Goal: Task Accomplishment & Management: Manage account settings

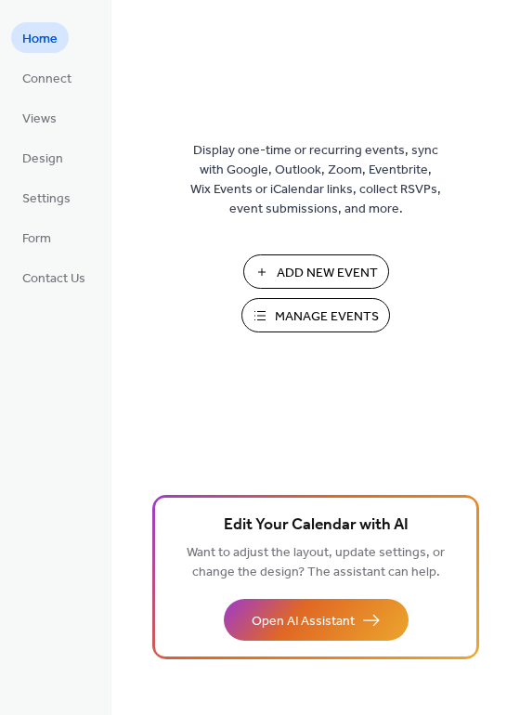
click at [362, 318] on span "Manage Events" at bounding box center [327, 316] width 104 height 19
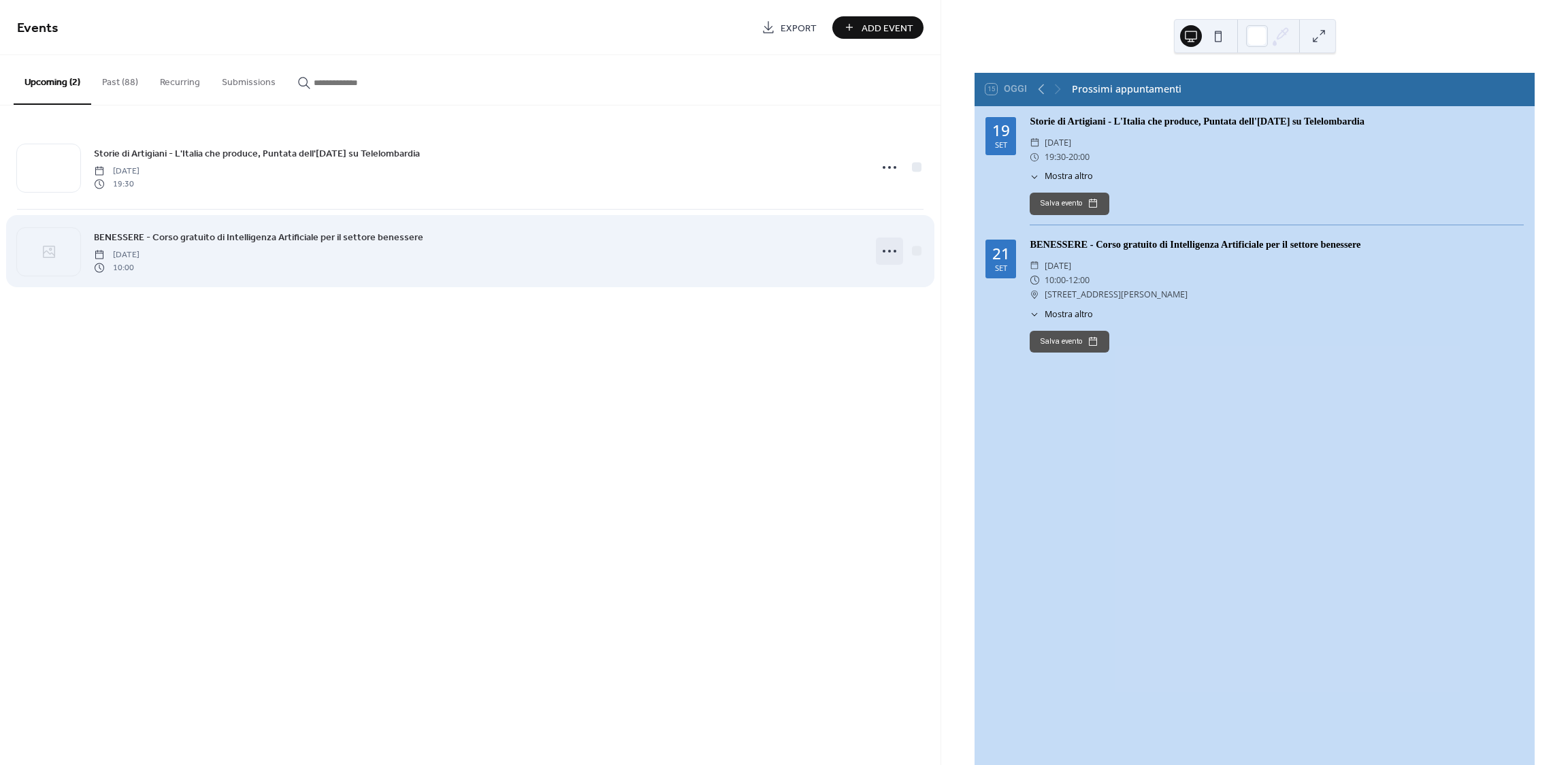
click at [890, 256] on icon at bounding box center [890, 251] width 22 height 22
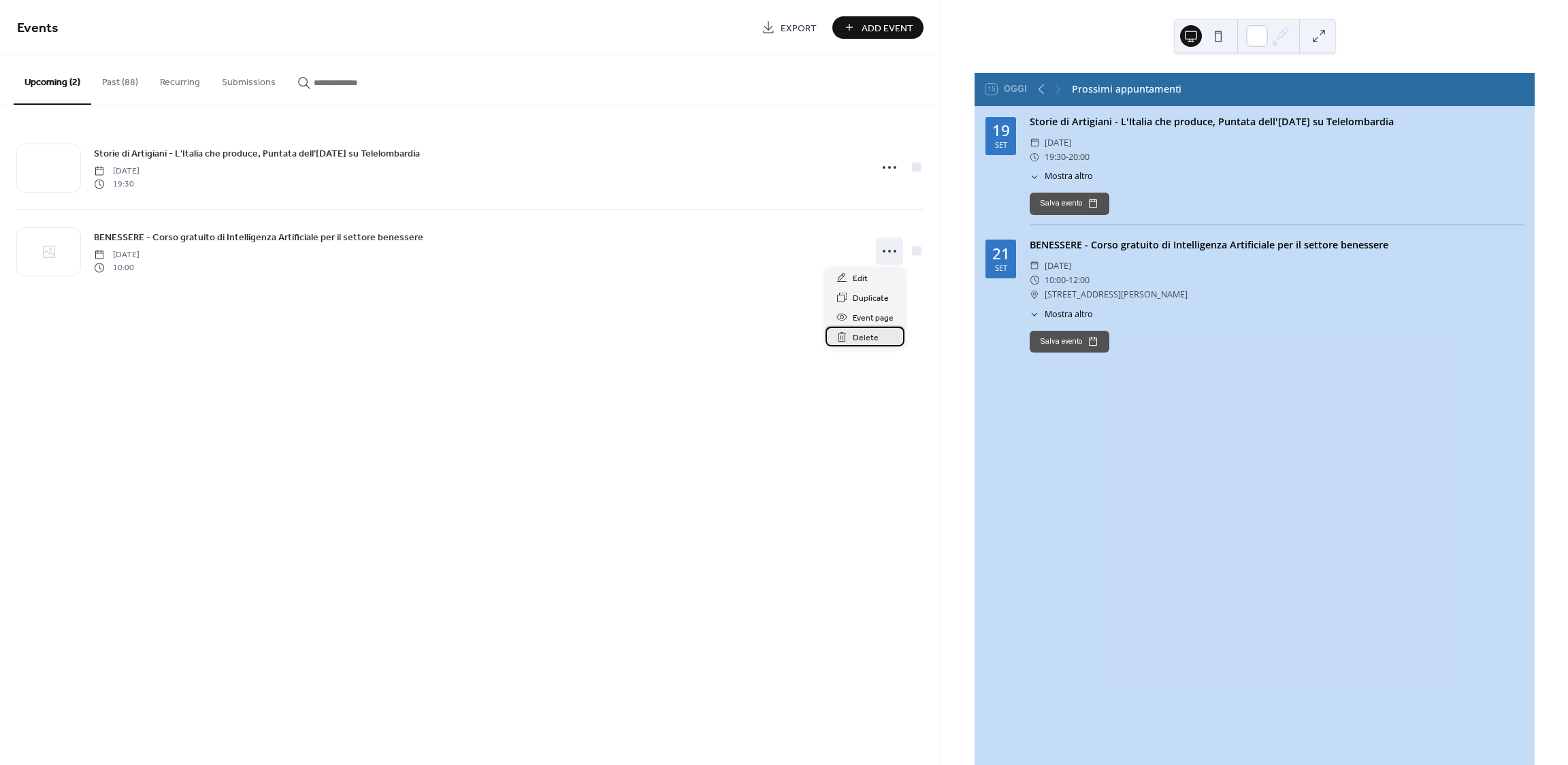
click at [877, 338] on div "Delete" at bounding box center [865, 336] width 79 height 20
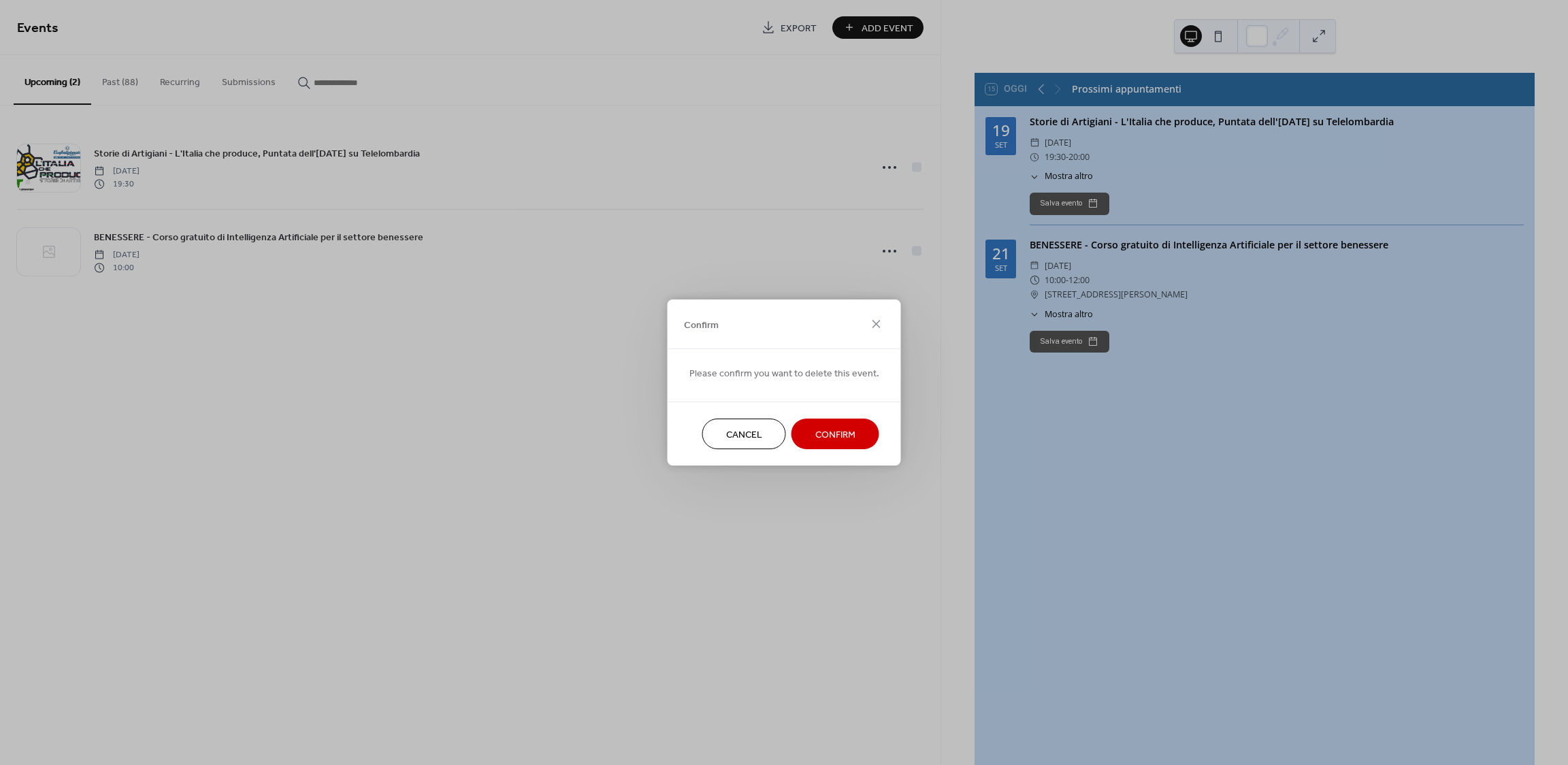
click at [836, 441] on span "Confirm" at bounding box center [835, 435] width 40 height 14
